Goal: Check status: Check status

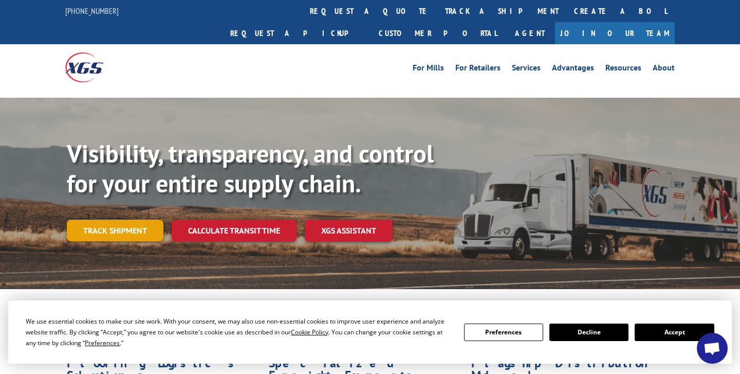
click at [102, 220] on link "Track shipment" at bounding box center [115, 231] width 97 height 22
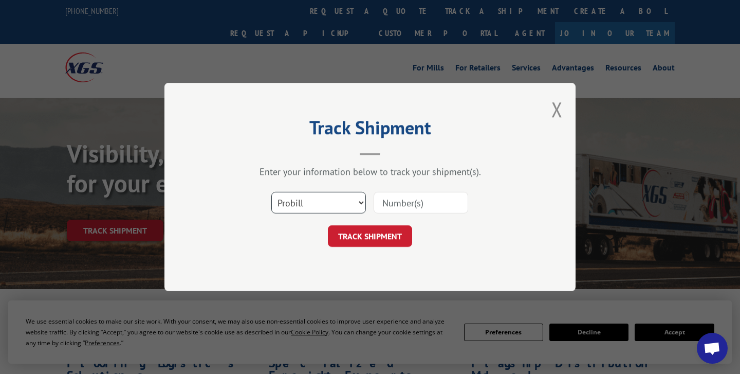
click at [338, 202] on select "Select category... Probill BOL PO" at bounding box center [318, 203] width 95 height 22
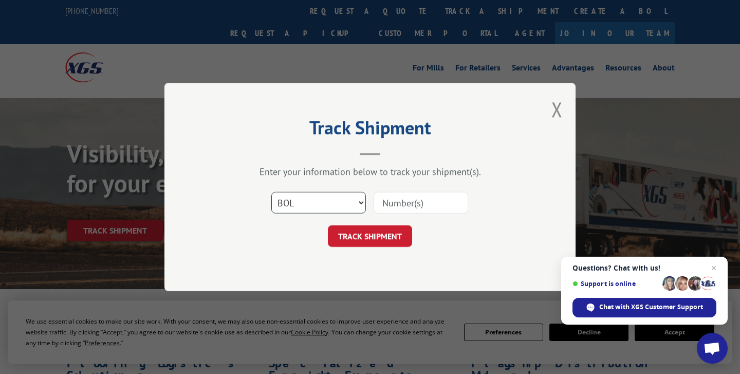
click at [271, 192] on select "Select category... Probill BOL PO" at bounding box center [318, 203] width 95 height 22
click at [317, 204] on select "Select category... Probill BOL PO" at bounding box center [318, 203] width 95 height 22
select select "probill"
click at [271, 192] on select "Select category... Probill BOL PO" at bounding box center [318, 203] width 95 height 22
click at [397, 207] on input at bounding box center [421, 203] width 95 height 22
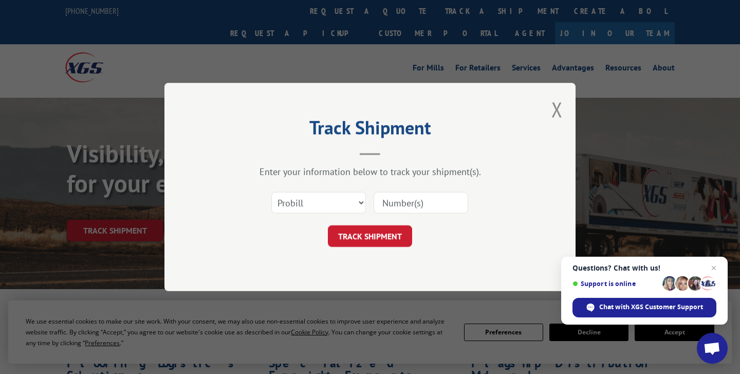
paste input "17402413"
type input "17402413"
click at [376, 232] on button "TRACK SHIPMENT" at bounding box center [370, 236] width 84 height 22
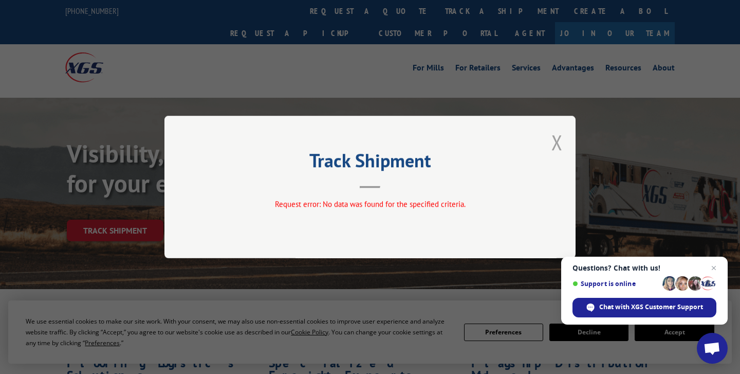
click at [559, 149] on button "Close modal" at bounding box center [557, 142] width 11 height 27
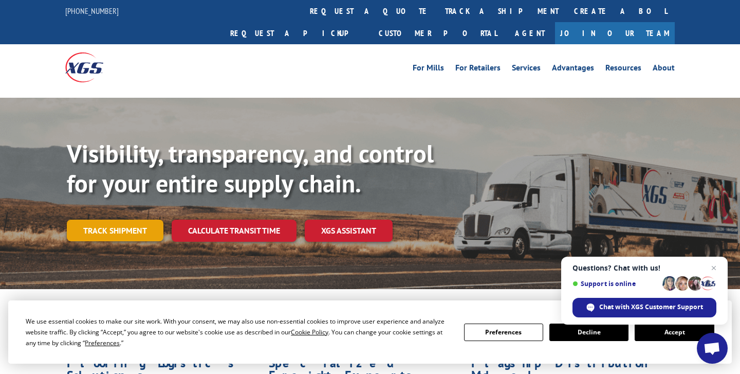
click at [123, 220] on link "Track shipment" at bounding box center [115, 231] width 97 height 22
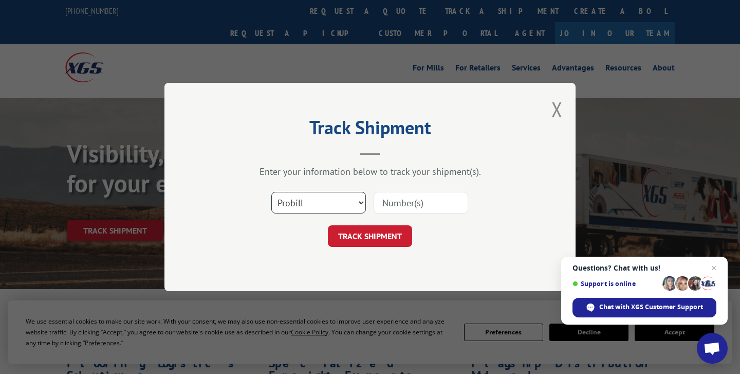
click at [334, 209] on select "Select category... Probill BOL PO" at bounding box center [318, 203] width 95 height 22
select select "po"
click at [271, 192] on select "Select category... Probill BOL PO" at bounding box center [318, 203] width 95 height 22
click at [397, 210] on input at bounding box center [421, 203] width 95 height 22
paste input "17402413"
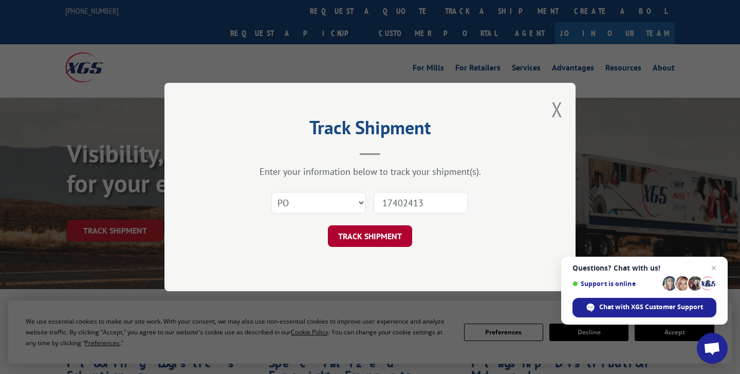
type input "17402413"
click at [379, 235] on button "TRACK SHIPMENT" at bounding box center [370, 236] width 84 height 22
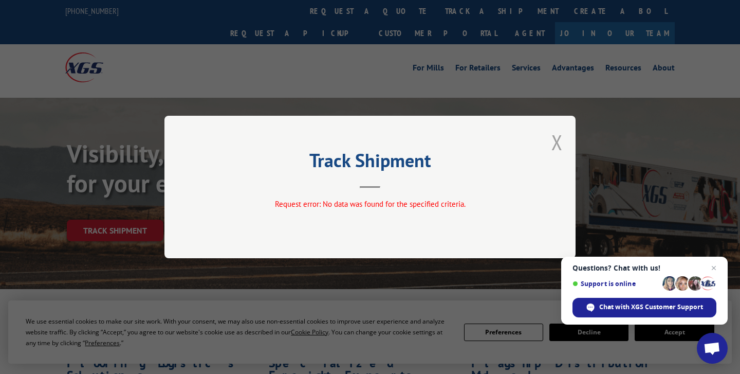
click at [557, 144] on button "Close modal" at bounding box center [557, 142] width 11 height 27
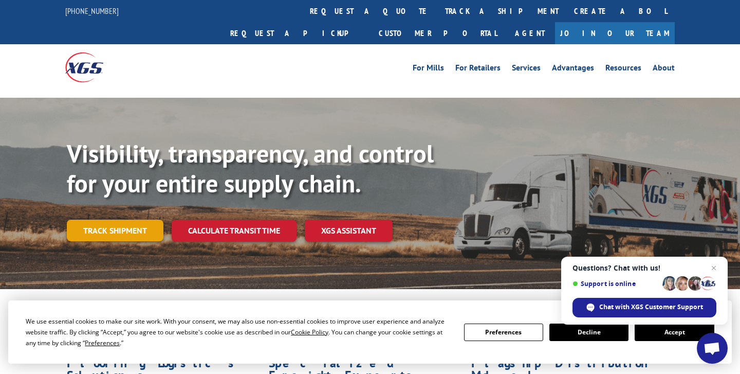
click at [100, 220] on link "Track shipment" at bounding box center [115, 231] width 97 height 22
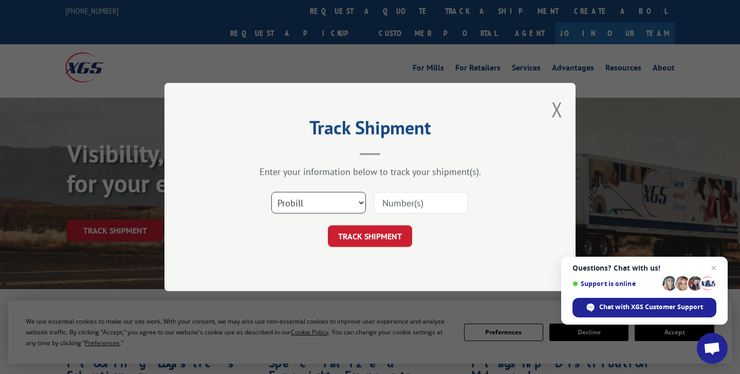
click at [290, 200] on select "Select category... Probill BOL PO" at bounding box center [318, 203] width 95 height 22
select select "bol"
click at [271, 192] on select "Select category... Probill BOL PO" at bounding box center [318, 203] width 95 height 22
click at [418, 195] on input at bounding box center [421, 203] width 95 height 22
paste input "17402413"
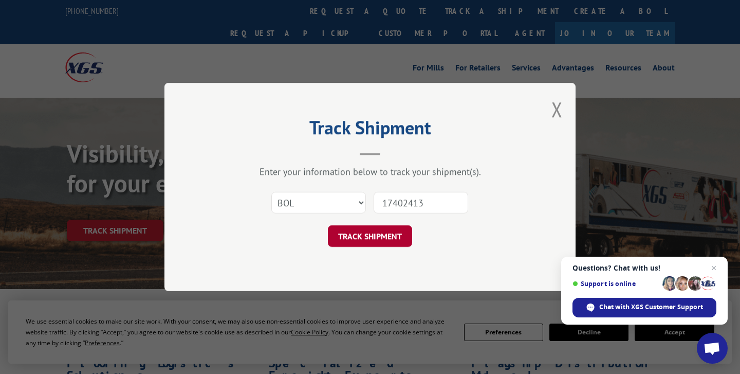
type input "17402413"
click at [384, 228] on button "TRACK SHIPMENT" at bounding box center [370, 236] width 84 height 22
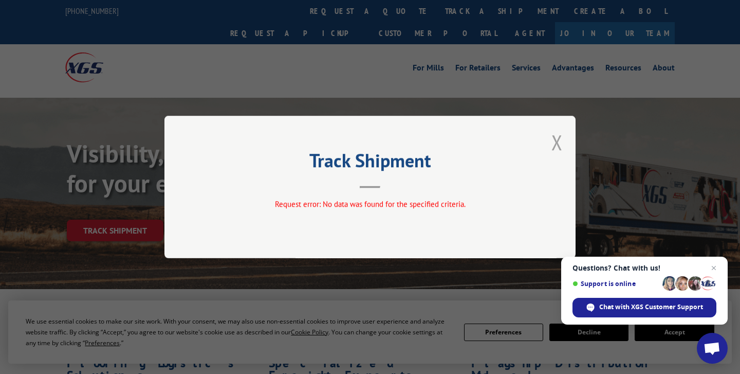
click at [558, 139] on button "Close modal" at bounding box center [557, 142] width 11 height 27
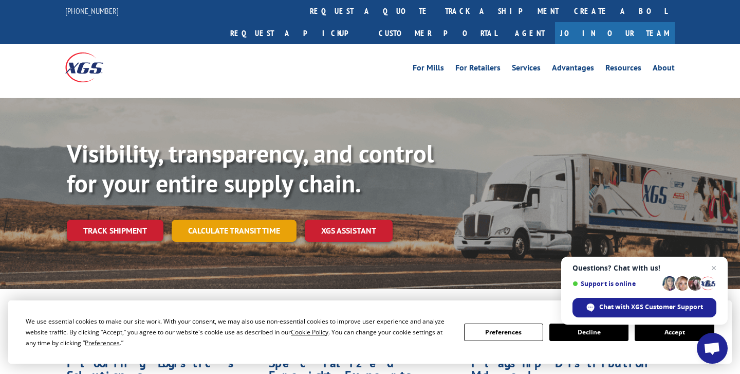
click at [239, 220] on link "Calculate transit time" at bounding box center [234, 231] width 125 height 22
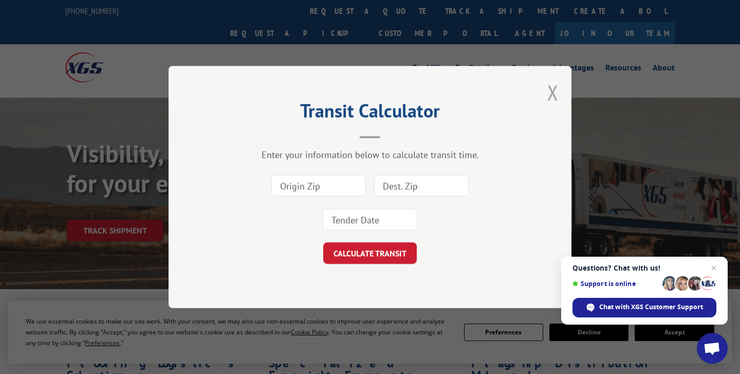
click at [557, 92] on button "Close modal" at bounding box center [552, 92] width 11 height 27
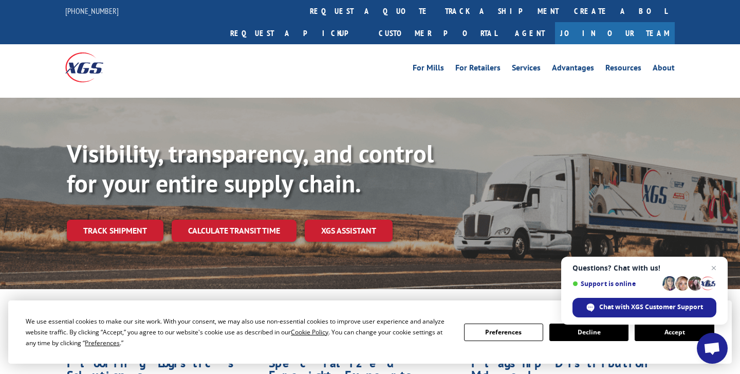
click at [362, 196] on div "Visibility, transparency, and control for your entire supply chain. Track shipm…" at bounding box center [403, 210] width 673 height 143
click at [354, 220] on link "XGS ASSISTANT" at bounding box center [349, 231] width 88 height 22
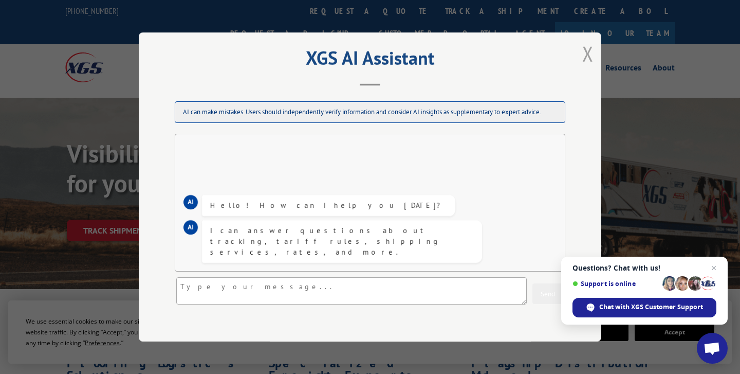
click at [582, 48] on button "Close modal" at bounding box center [587, 53] width 11 height 27
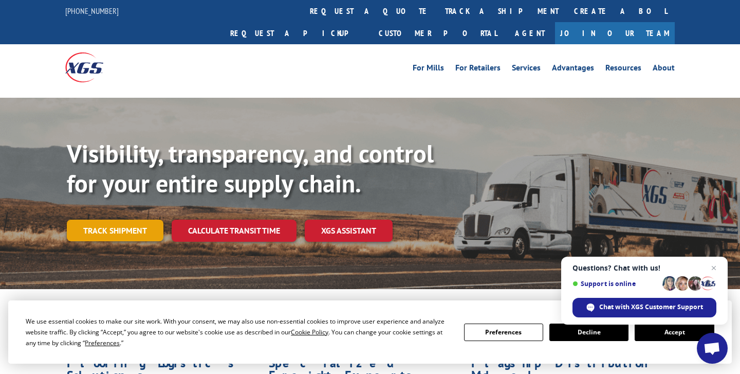
click at [133, 220] on link "Track shipment" at bounding box center [115, 231] width 97 height 22
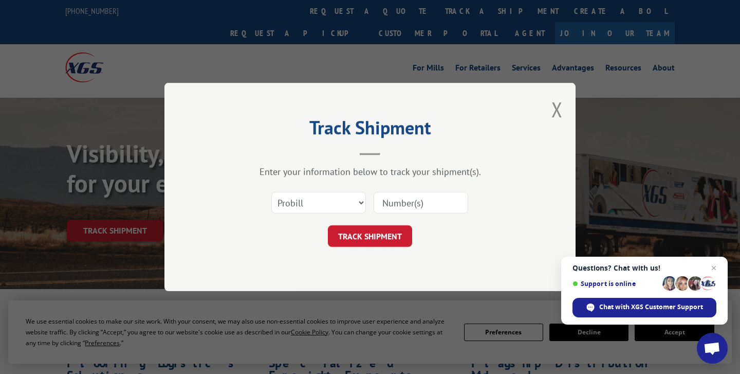
click at [407, 200] on input at bounding box center [421, 203] width 95 height 22
paste input "17402413"
type input "17402413"
click at [387, 234] on button "TRACK SHIPMENT" at bounding box center [370, 236] width 84 height 22
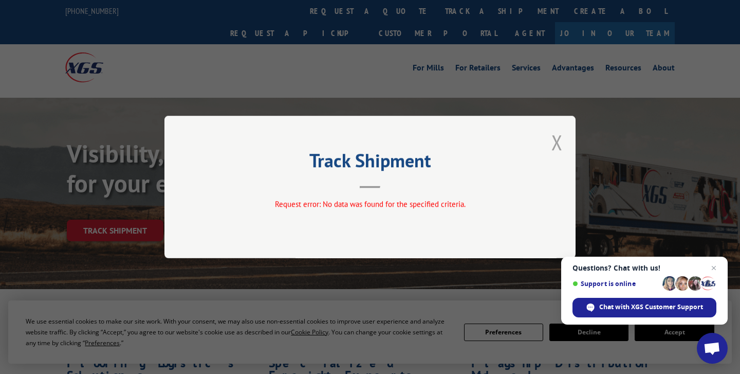
click at [555, 141] on button "Close modal" at bounding box center [557, 142] width 11 height 27
